Goal: Task Accomplishment & Management: Use online tool/utility

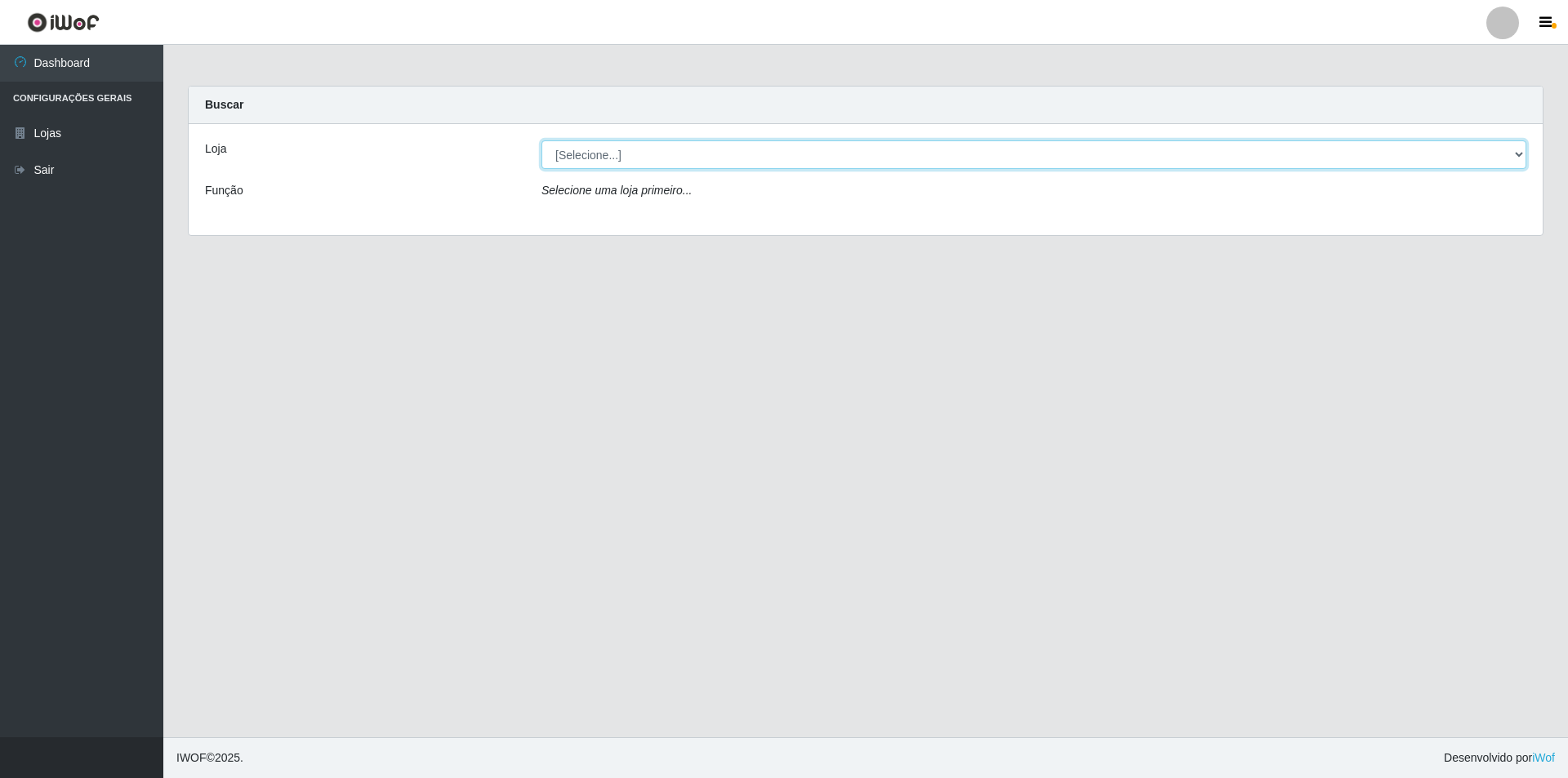
click at [611, 158] on select "[Selecione...] Atacado Vem - [STREET_ADDRESS]" at bounding box center [1033, 155] width 985 height 29
select select "449"
click at [541, 140] on select "[Selecione...] Atacado Vem - [STREET_ADDRESS]" at bounding box center [1033, 155] width 985 height 29
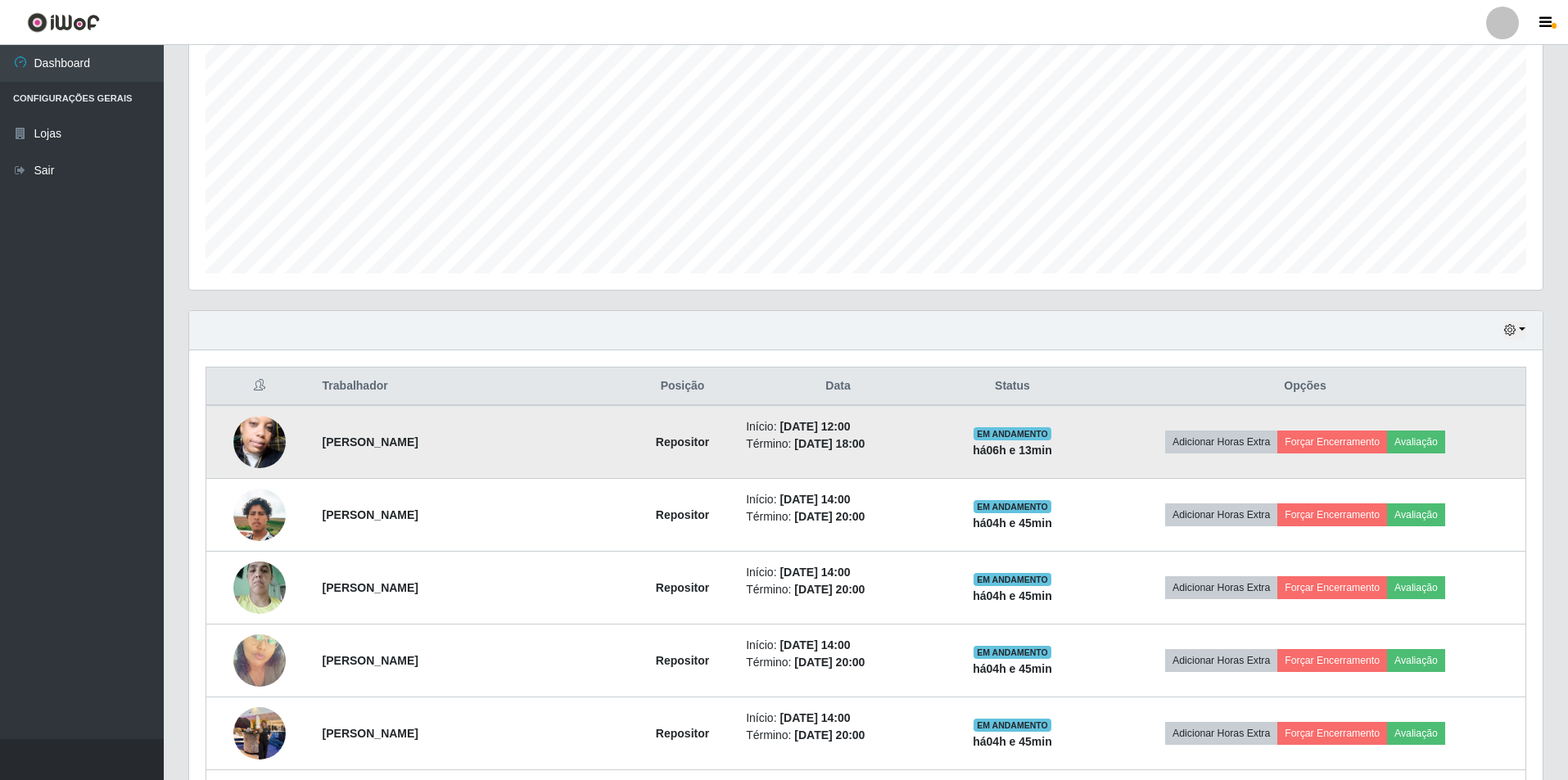
scroll to position [410, 0]
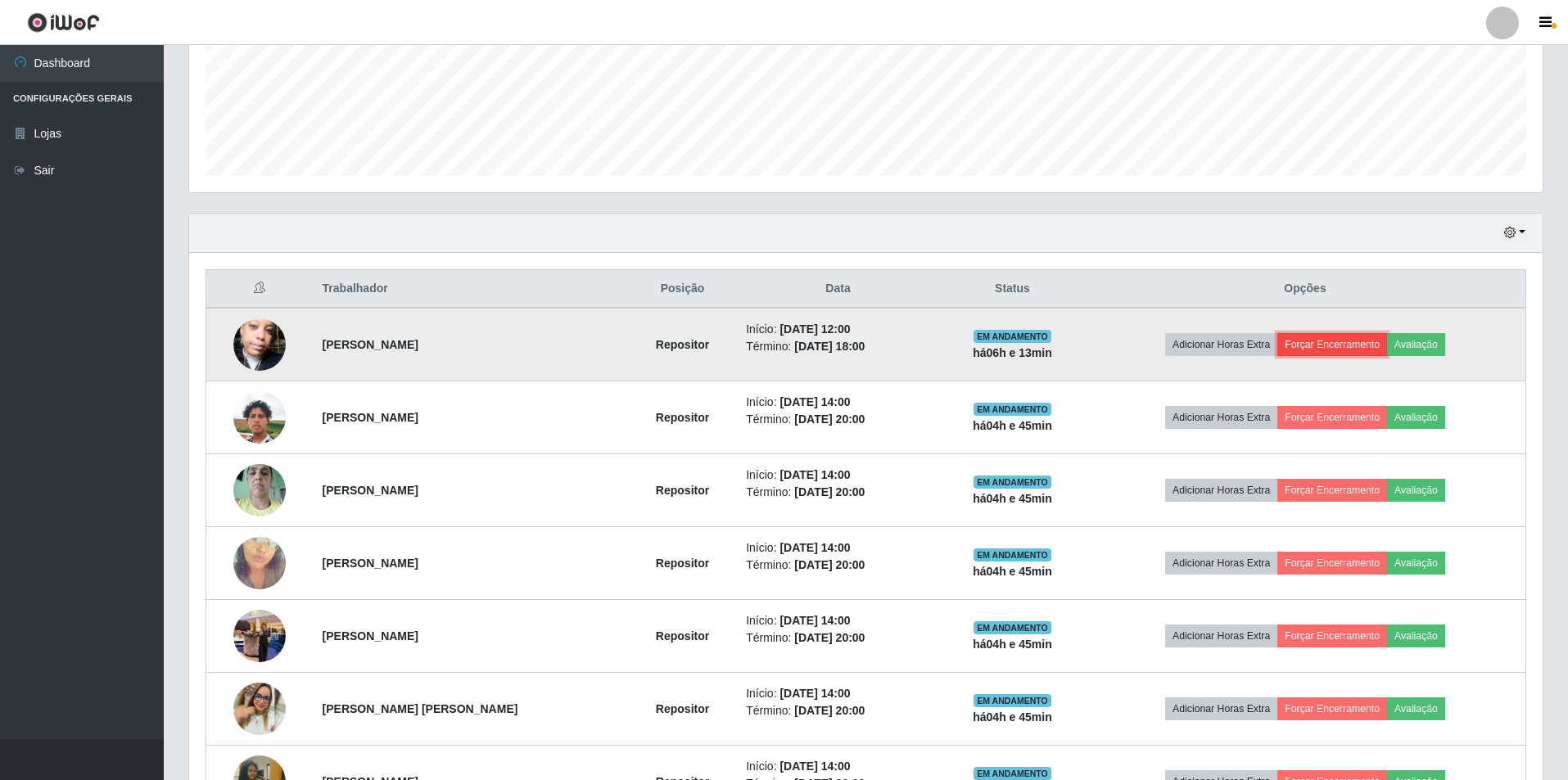
click at [1356, 345] on button "Forçar Encerramento" at bounding box center [1332, 345] width 110 height 23
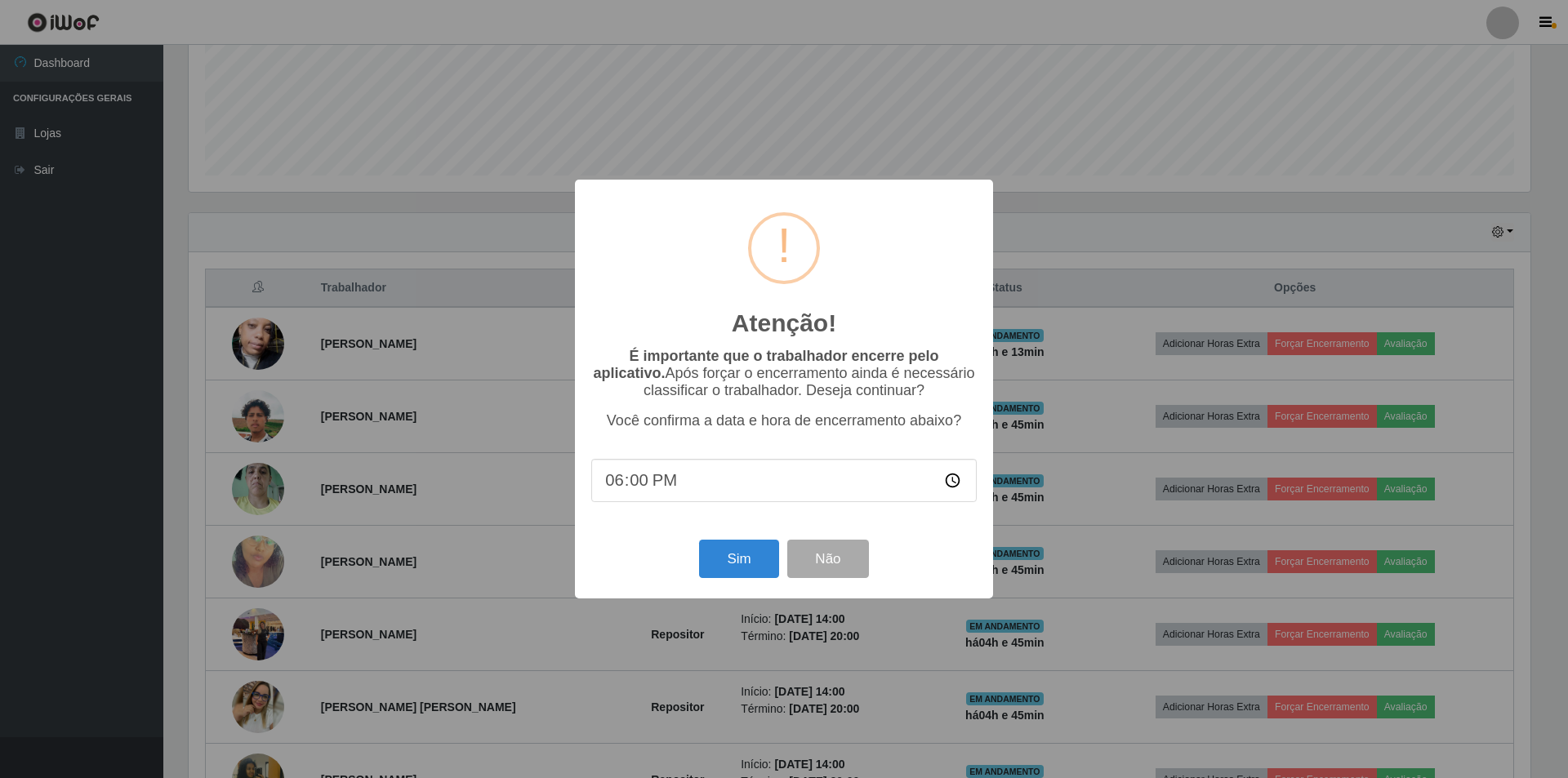
click at [690, 493] on input "18:00" at bounding box center [784, 481] width 385 height 44
click at [641, 484] on input "18:00" at bounding box center [784, 481] width 385 height 44
type input "18:36"
click at [750, 573] on button "Sim" at bounding box center [739, 559] width 79 height 39
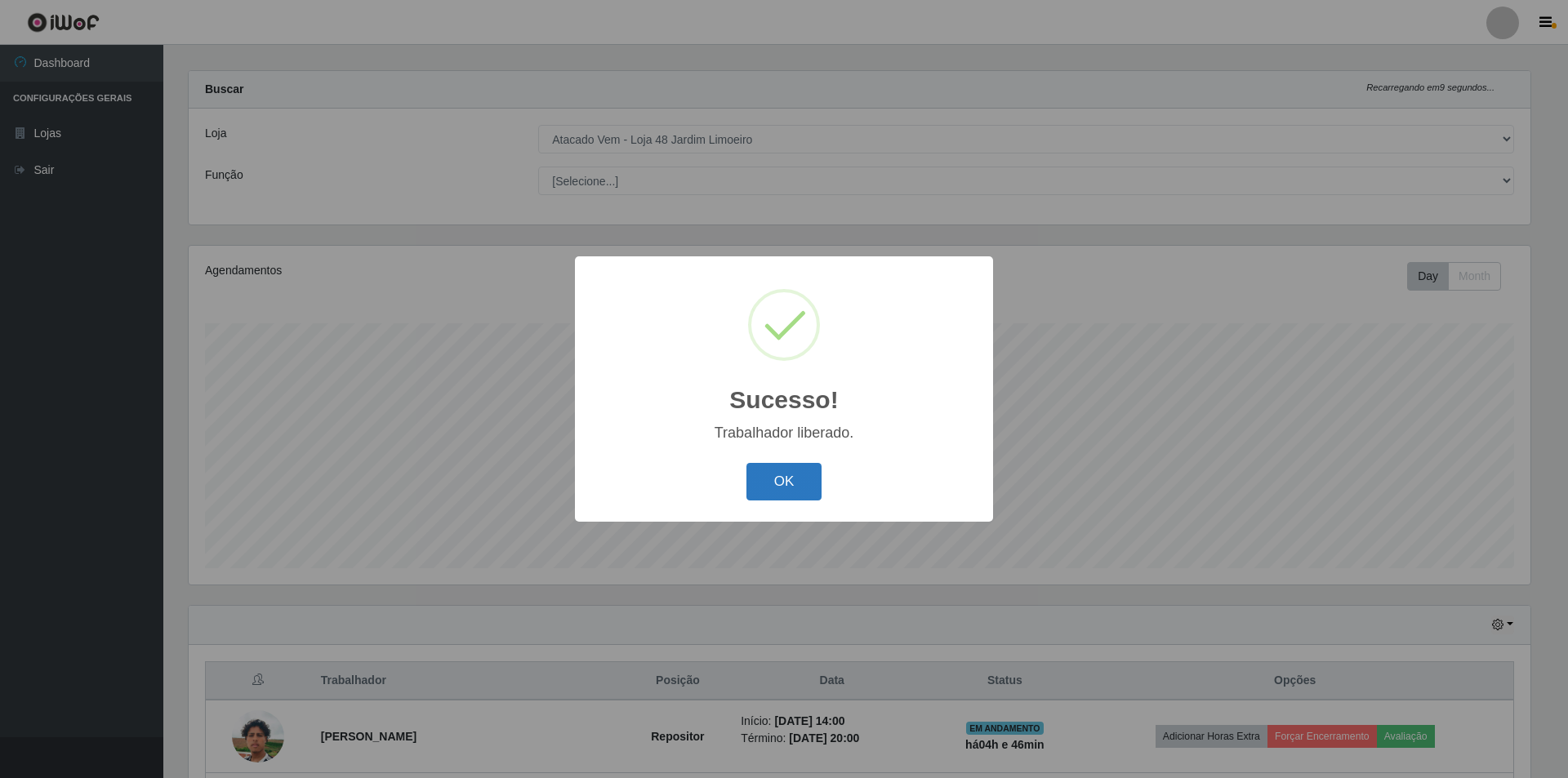
click at [785, 488] on button "OK" at bounding box center [784, 482] width 76 height 39
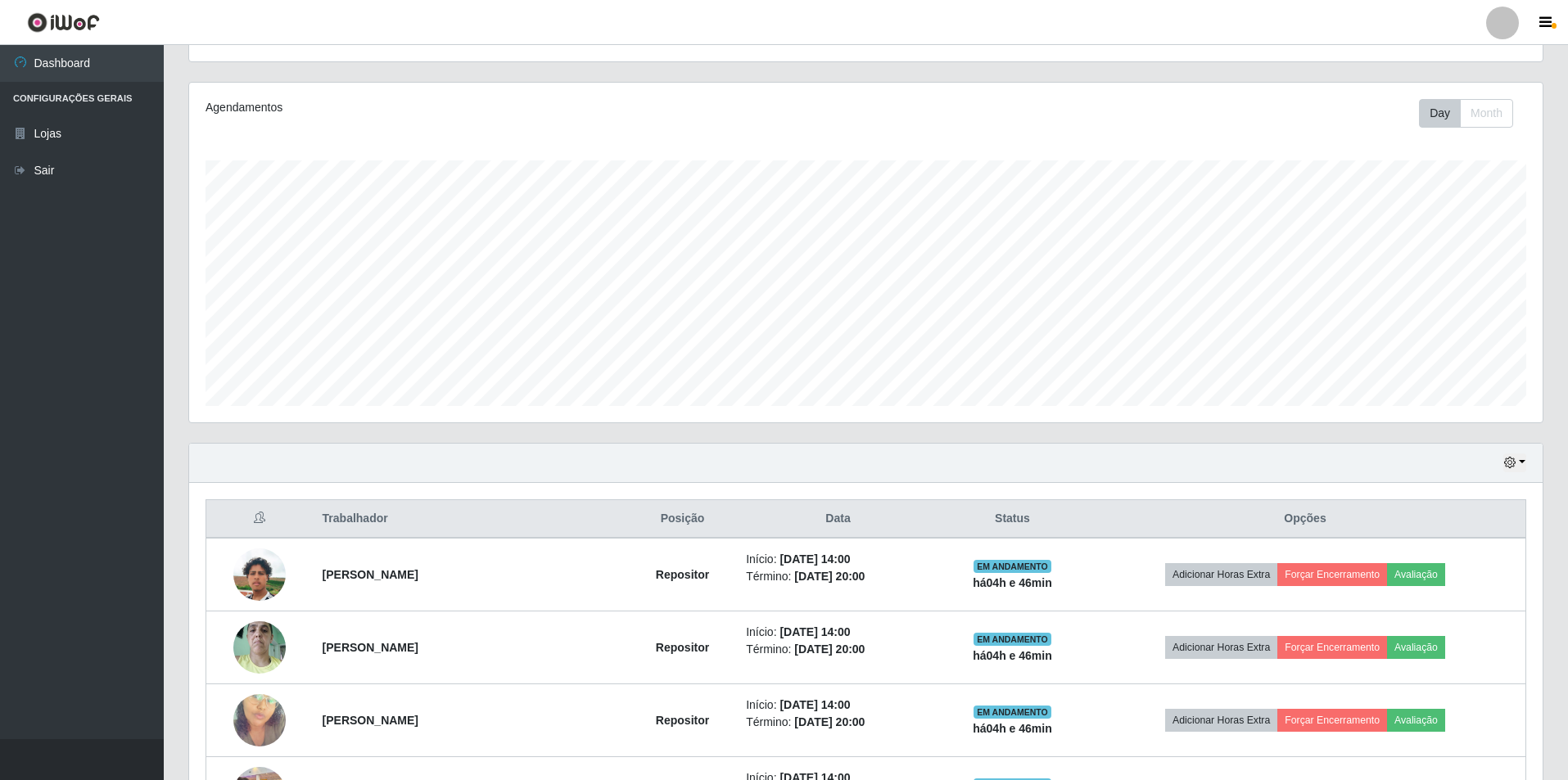
scroll to position [0, 0]
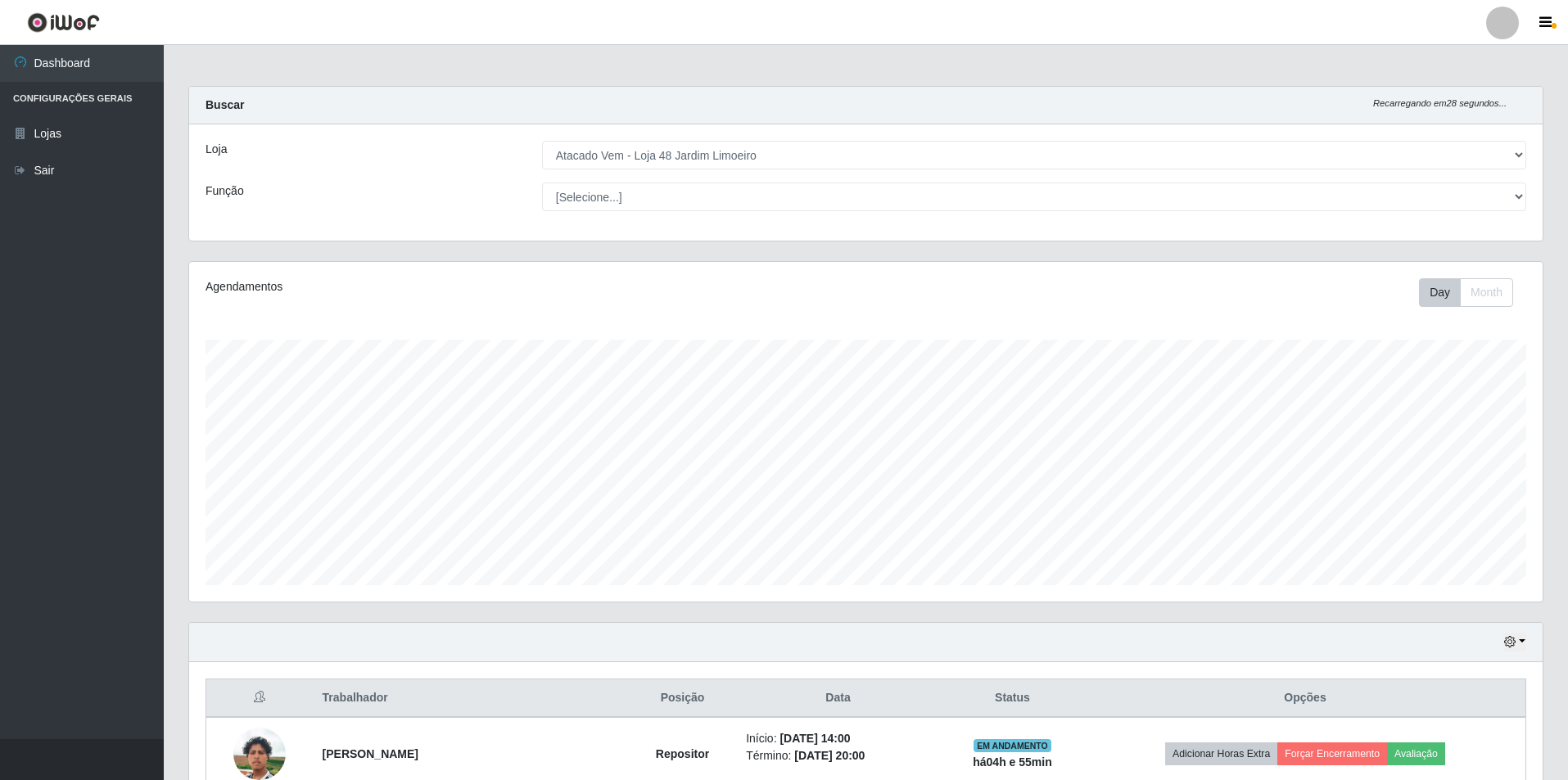
click at [838, 282] on div "Day Month" at bounding box center [1146, 293] width 785 height 29
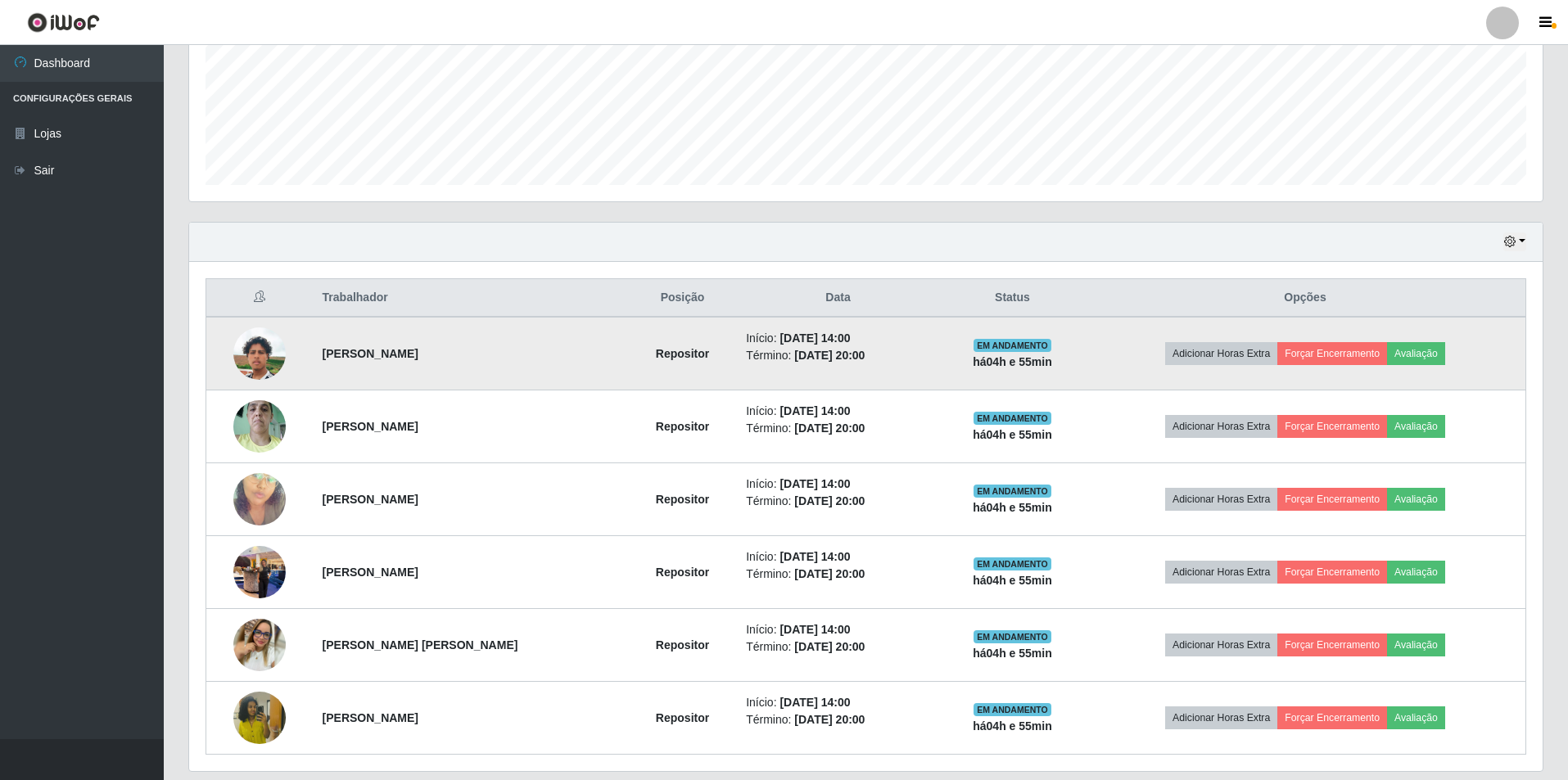
scroll to position [453, 0]
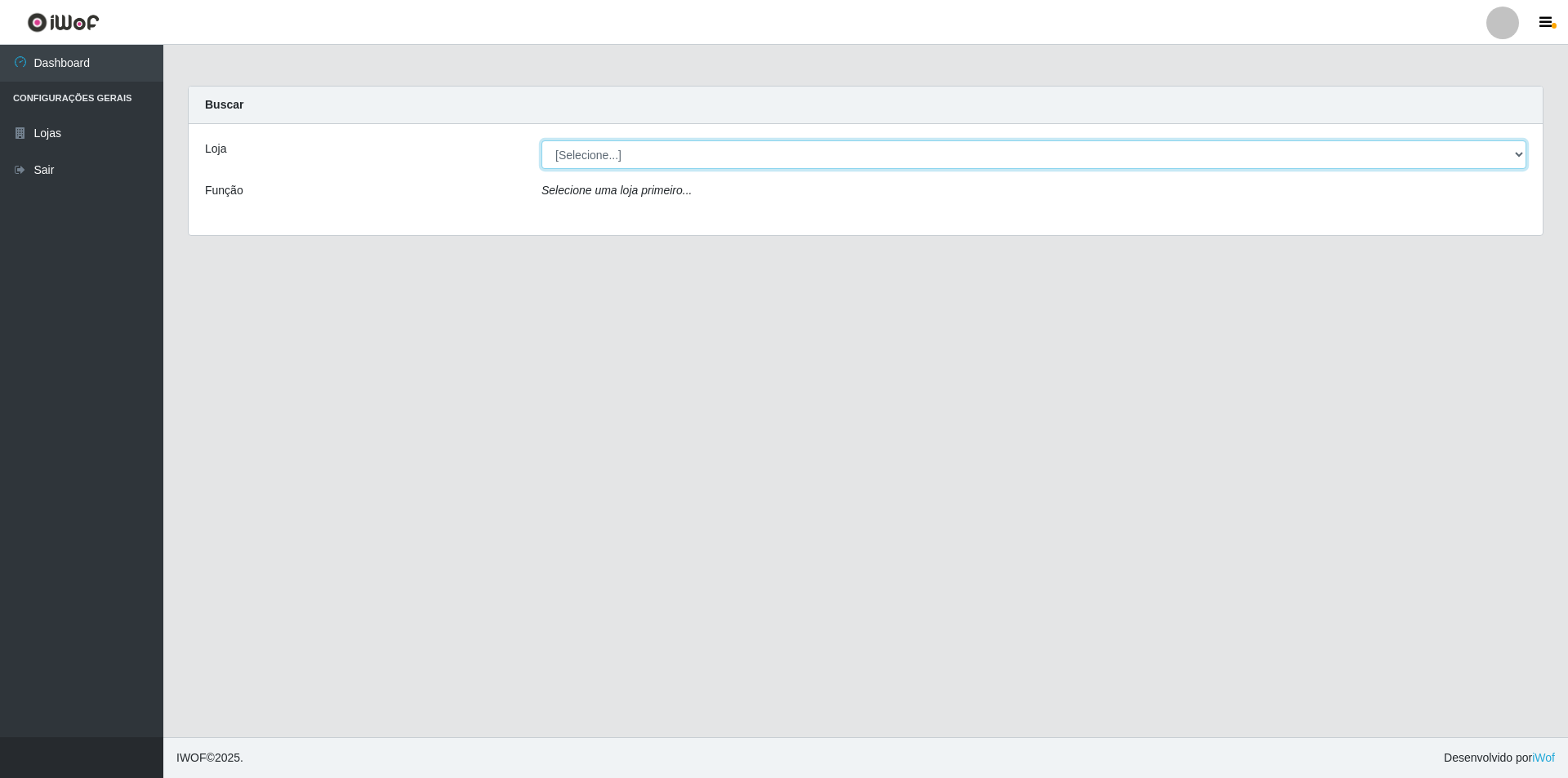
click at [668, 160] on select "[Selecione...] Atacado Vem - [STREET_ADDRESS]" at bounding box center [1033, 155] width 985 height 29
select select "449"
click at [541, 140] on select "[Selecione...] Atacado Vem - [STREET_ADDRESS]" at bounding box center [1033, 155] width 985 height 29
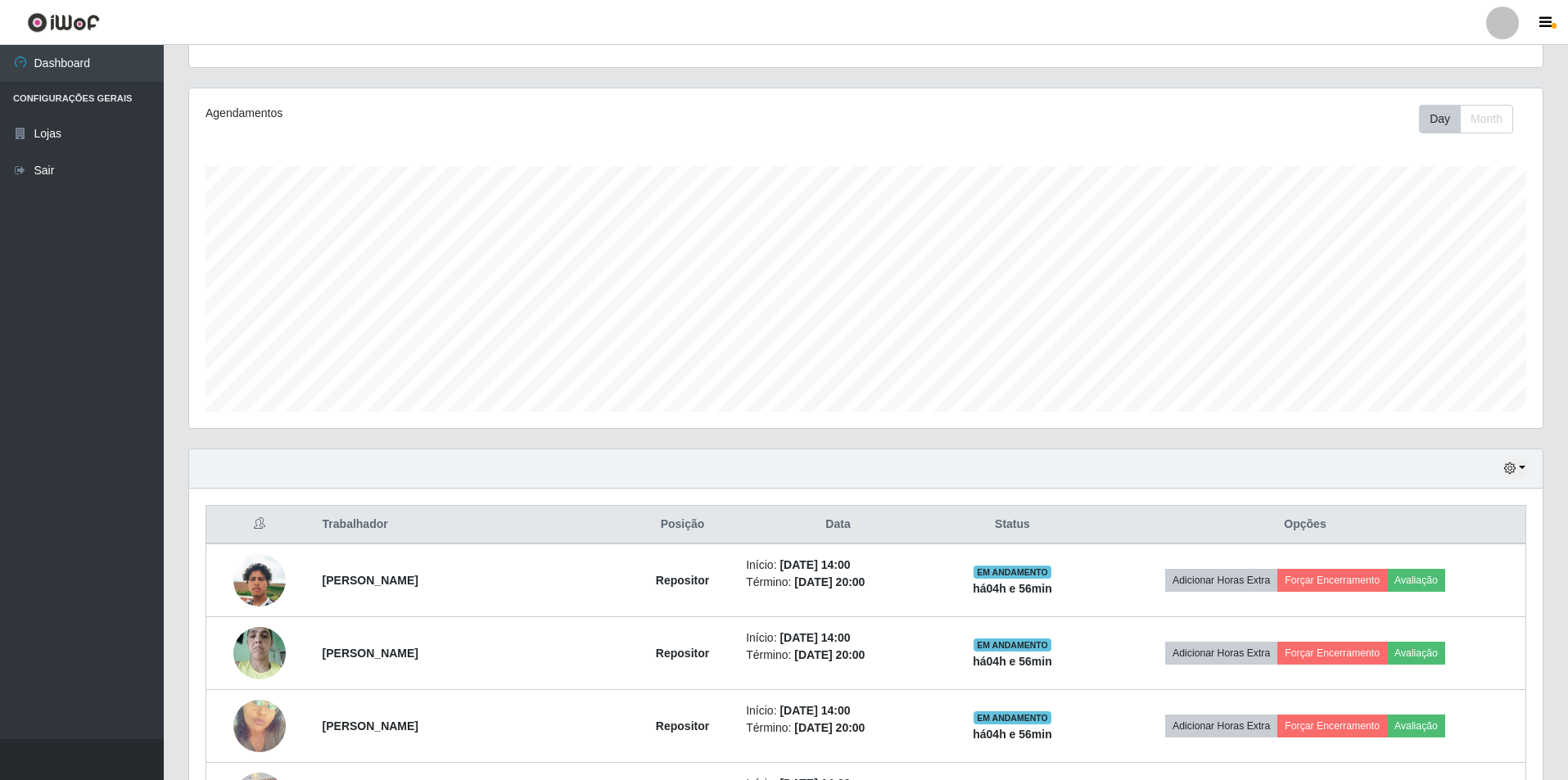
scroll to position [453, 0]
